Goal: Task Accomplishment & Management: Manage account settings

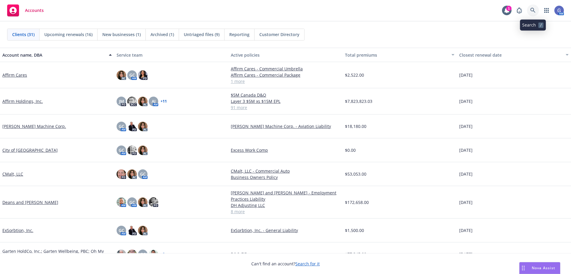
click at [532, 12] on icon at bounding box center [533, 10] width 5 height 5
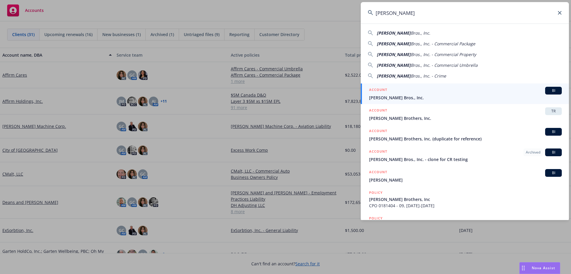
type input "[PERSON_NAME]"
click at [455, 94] on div "ACCOUNT BI" at bounding box center [465, 91] width 193 height 8
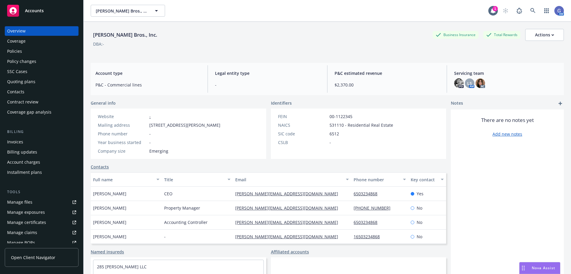
click at [12, 51] on div "Policies" at bounding box center [14, 51] width 15 height 10
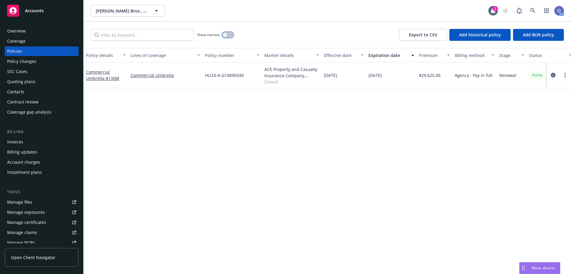
click at [232, 34] on button "button" at bounding box center [227, 35] width 11 height 6
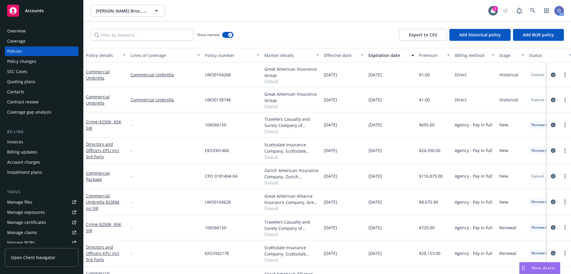
click at [385, 57] on div "Expiration date" at bounding box center [388, 55] width 39 height 6
